Goal: Transaction & Acquisition: Purchase product/service

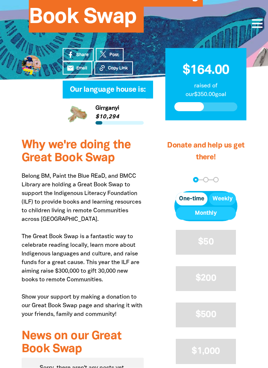
scroll to position [160, 0]
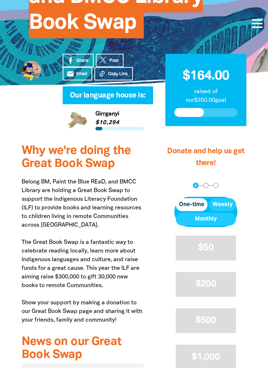
click at [194, 201] on span "One-time" at bounding box center [191, 205] width 25 height 9
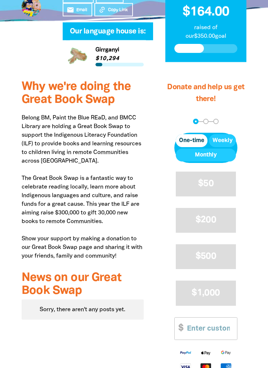
click at [203, 324] on input "Other Amount" at bounding box center [209, 329] width 55 height 22
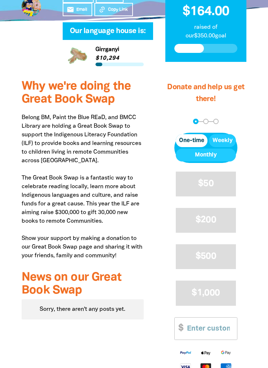
scroll to position [293, 0]
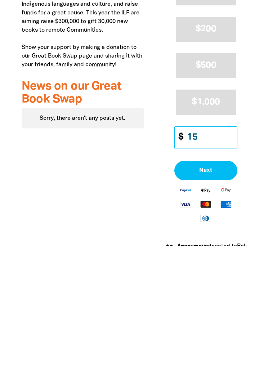
type input "15"
click at [208, 290] on span "Next" at bounding box center [205, 293] width 47 height 6
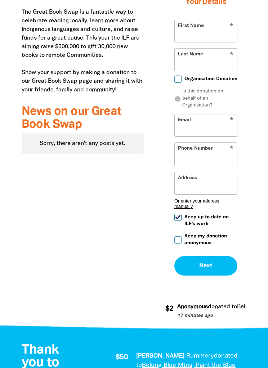
select select "AU"
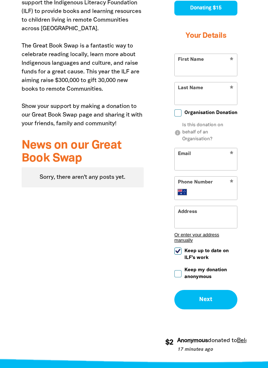
click at [200, 62] on input "First Name" at bounding box center [206, 65] width 62 height 22
type input "Jo"
click at [198, 95] on input "Last Name" at bounding box center [206, 93] width 62 height 22
type input "[PERSON_NAME]"
click at [192, 163] on input "Email" at bounding box center [206, 159] width 62 height 22
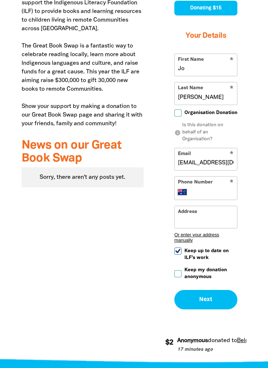
type input "[EMAIL_ADDRESS][DOMAIN_NAME]"
click at [216, 194] on input "Phone Number" at bounding box center [213, 192] width 42 height 9
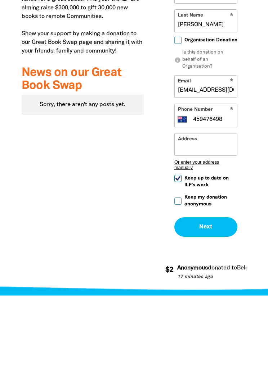
type input "459476498"
click at [175, 270] on input "Keep my donation anonymous" at bounding box center [177, 273] width 7 height 7
checkbox input "true"
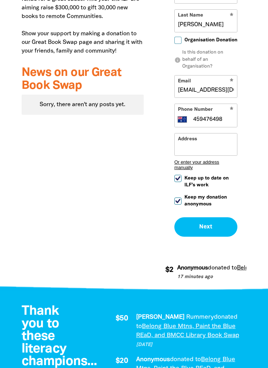
click at [179, 182] on input "Keep up to date on ILF's work" at bounding box center [177, 178] width 7 height 7
checkbox input "false"
click at [215, 237] on button "Next chevron_right" at bounding box center [205, 226] width 63 height 19
checkbox input "false"
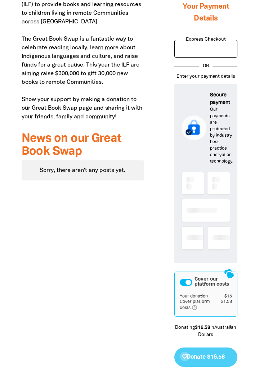
scroll to position [364, 0]
click at [222, 133] on p "Our payments are protected by industry best-practice encryption technology." at bounding box center [221, 136] width 23 height 58
click at [196, 128] on rect at bounding box center [193, 130] width 11 height 10
click at [202, 118] on rect at bounding box center [193, 128] width 25 height 25
click at [221, 153] on p "Our payments are protected by industry best-practice encryption technology." at bounding box center [221, 136] width 23 height 58
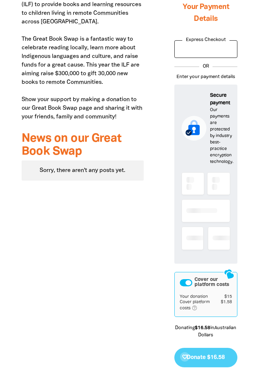
click at [213, 353] on div "favorite_border Donate $16.58" at bounding box center [205, 357] width 63 height 19
click at [208, 199] on div at bounding box center [205, 214] width 49 height 86
click at [211, 100] on p "Secure payment" at bounding box center [221, 99] width 23 height 15
click at [211, 99] on p "Secure payment" at bounding box center [221, 99] width 23 height 15
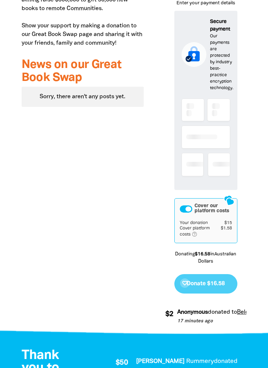
scroll to position [439, 0]
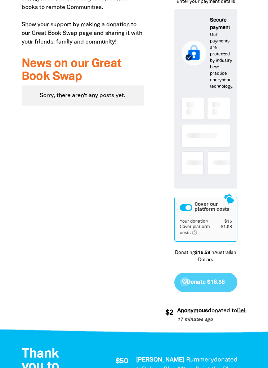
click at [215, 280] on div "favorite_border Donate $16.58" at bounding box center [205, 282] width 63 height 19
click at [213, 279] on div "favorite_border Donate $16.58" at bounding box center [205, 282] width 63 height 19
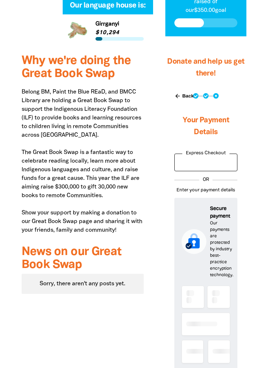
scroll to position [239, 0]
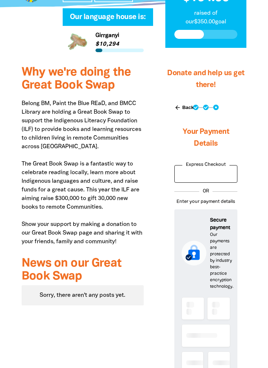
click at [215, 127] on h3 "Your Payment Details" at bounding box center [205, 138] width 63 height 38
click at [213, 134] on h3 "Your Payment Details" at bounding box center [205, 138] width 63 height 38
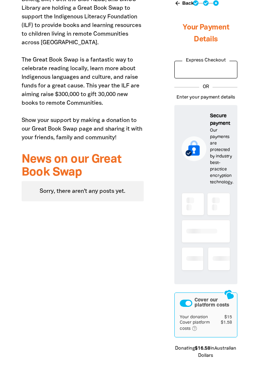
scroll to position [343, 0]
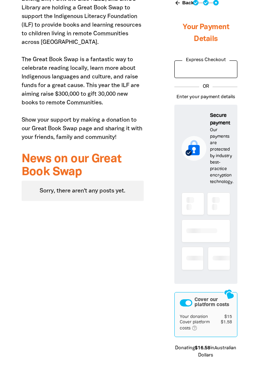
click at [204, 139] on rect at bounding box center [193, 148] width 25 height 25
